Goal: Check status: Check status

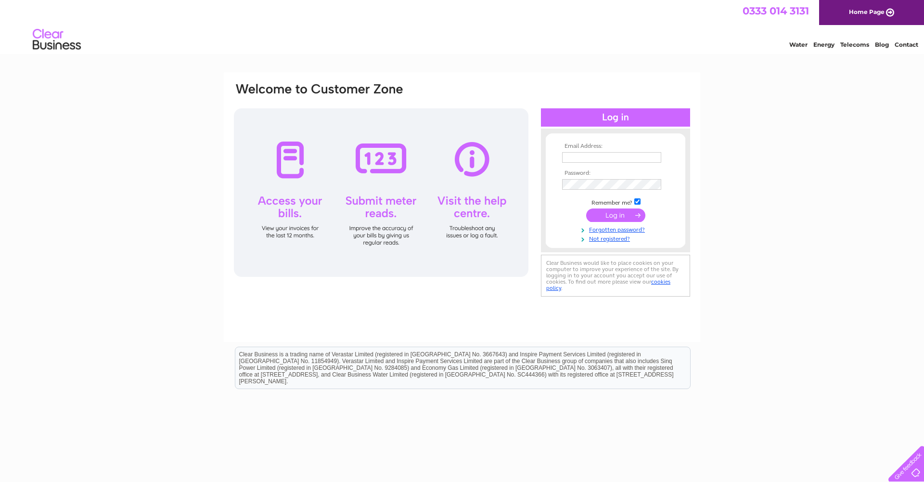
type input "raynesbubblez@gmail.com"
click at [616, 214] on input "submit" at bounding box center [615, 214] width 59 height 13
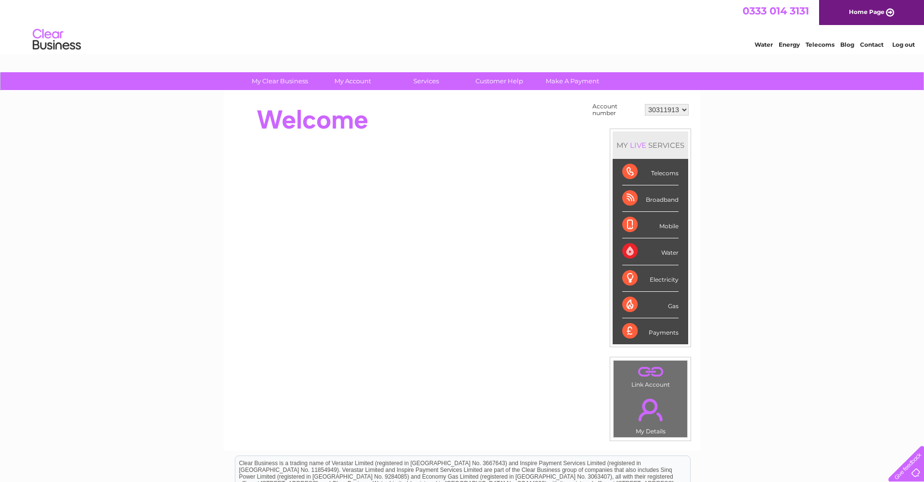
click at [674, 110] on select "30311913 30311958" at bounding box center [667, 110] width 44 height 12
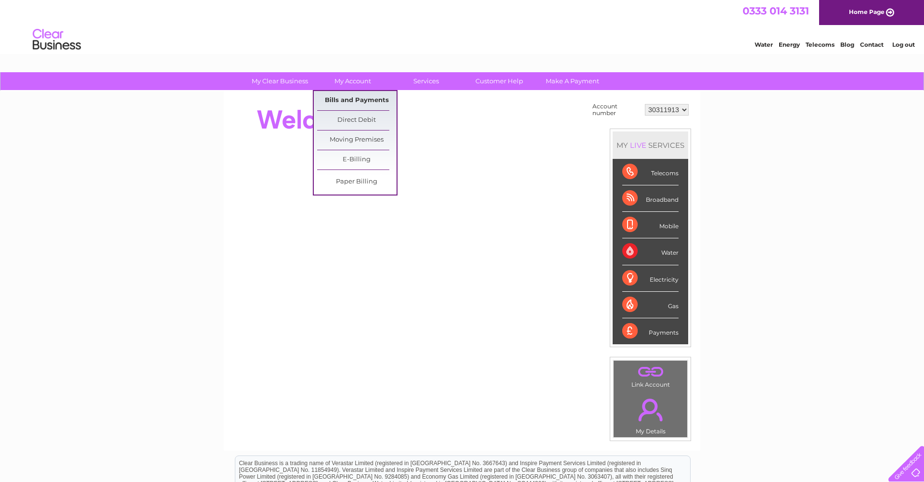
click at [358, 98] on link "Bills and Payments" at bounding box center [356, 100] width 79 height 19
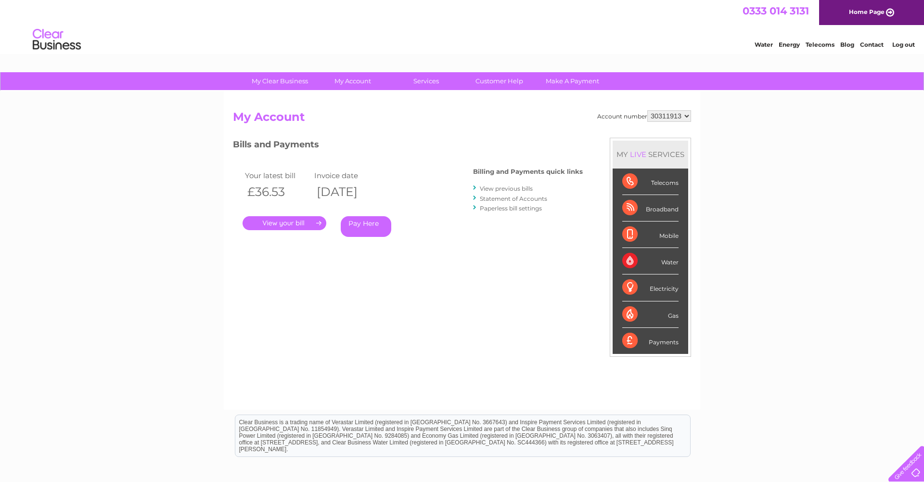
click at [515, 190] on link "View previous bills" at bounding box center [506, 188] width 53 height 7
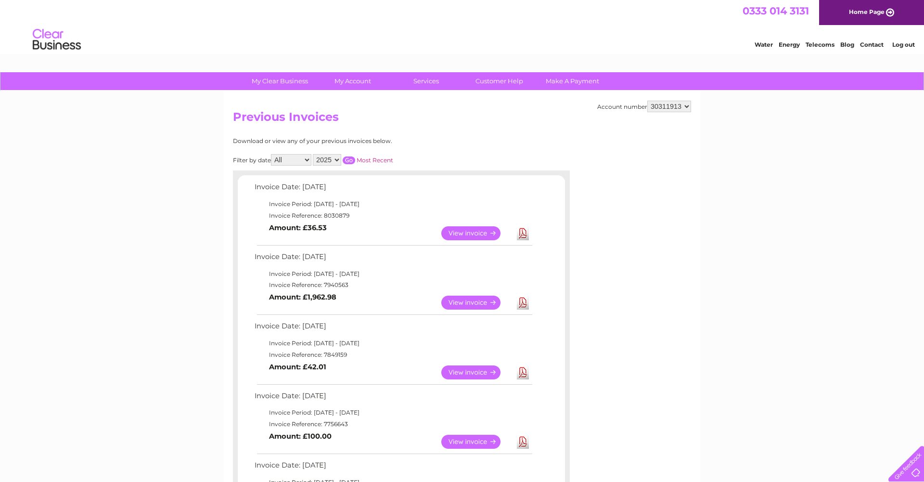
click at [684, 106] on select "30311913 30311958" at bounding box center [669, 107] width 44 height 12
select select "30311958"
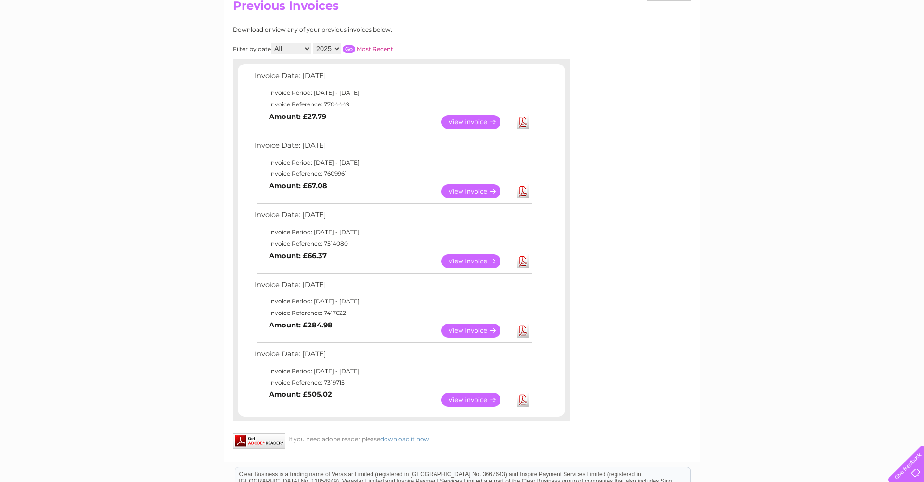
scroll to position [113, 0]
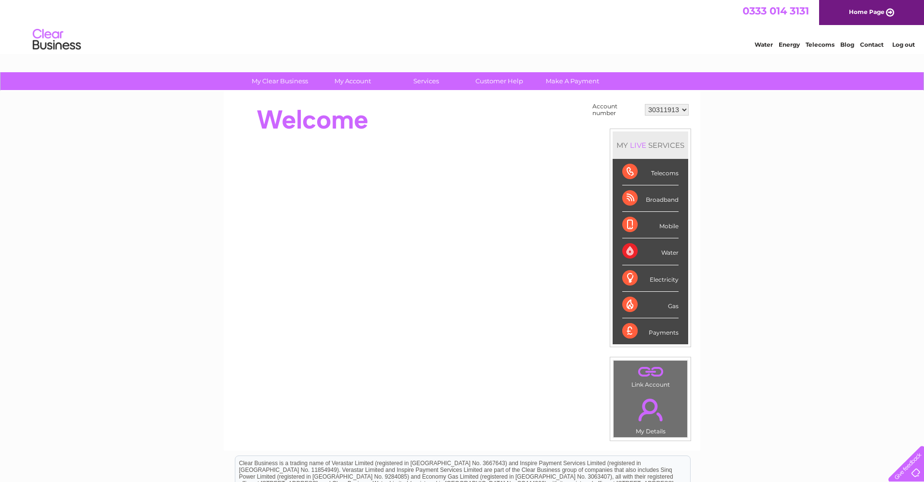
click at [876, 10] on link "Home Page" at bounding box center [871, 12] width 105 height 25
